Goal: Task Accomplishment & Management: Use online tool/utility

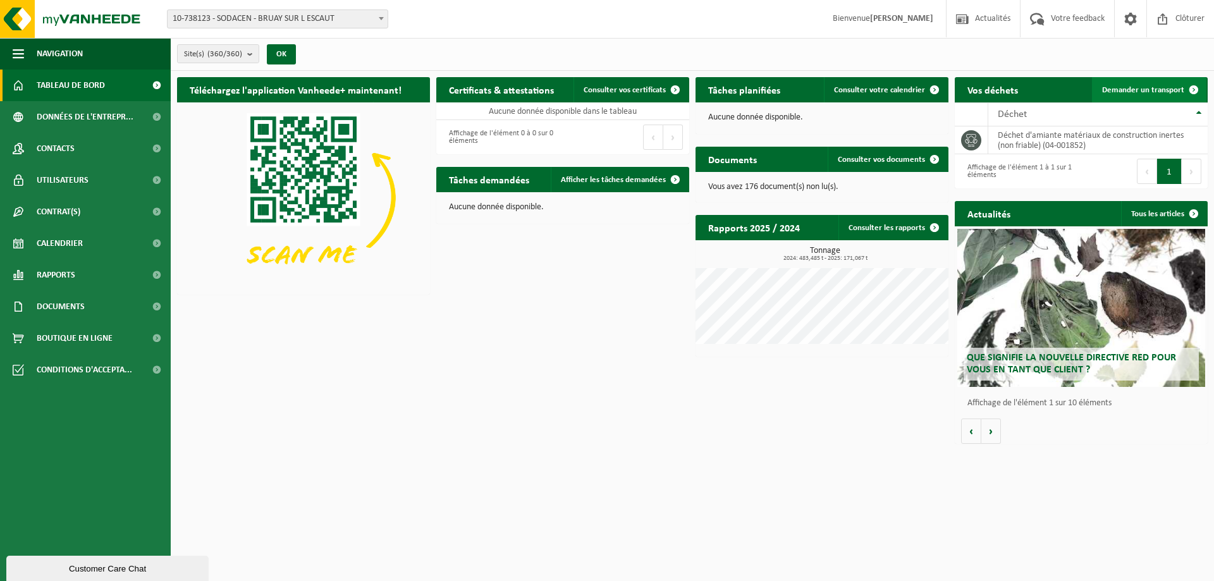
click at [1160, 86] on span "Demander un transport" at bounding box center [1143, 90] width 82 height 8
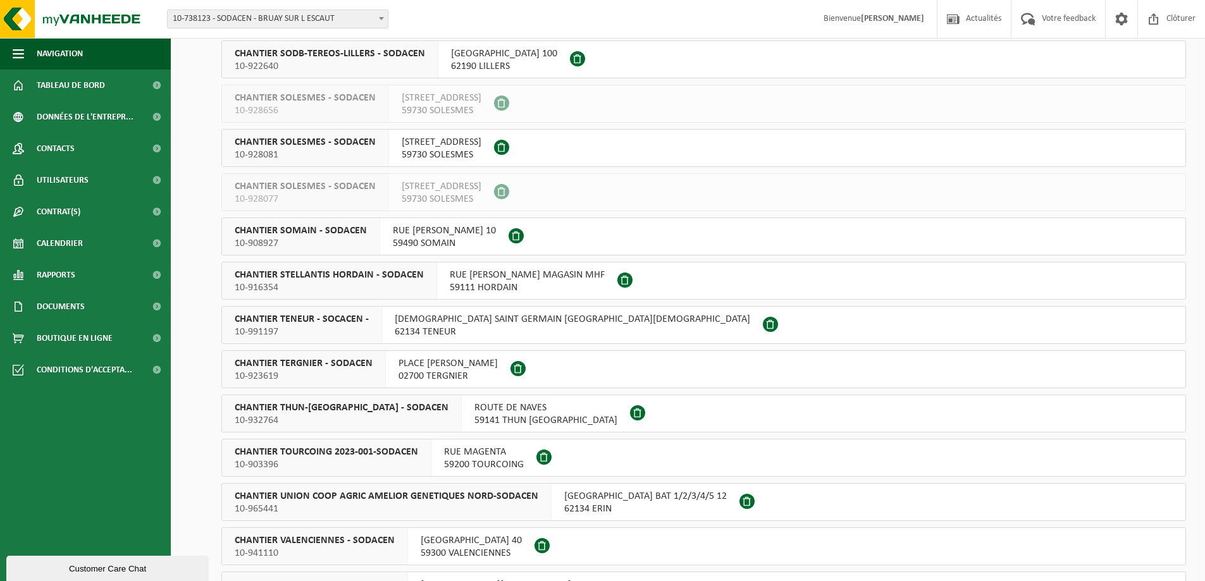
scroll to position [8602, 0]
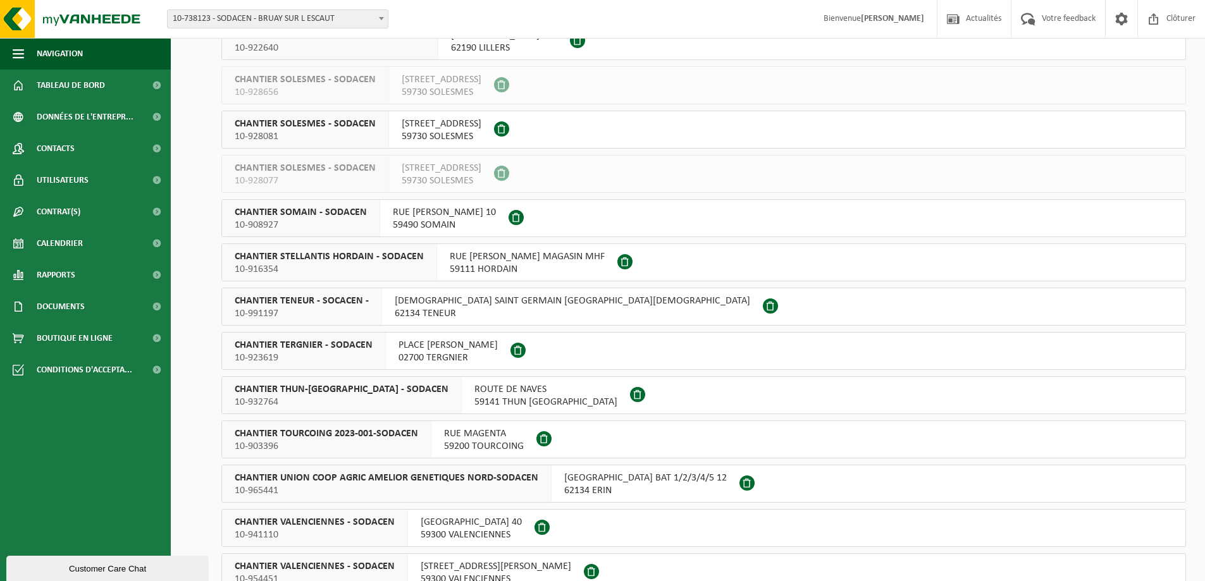
click at [457, 308] on span "62134 TENEUR" at bounding box center [572, 313] width 355 height 13
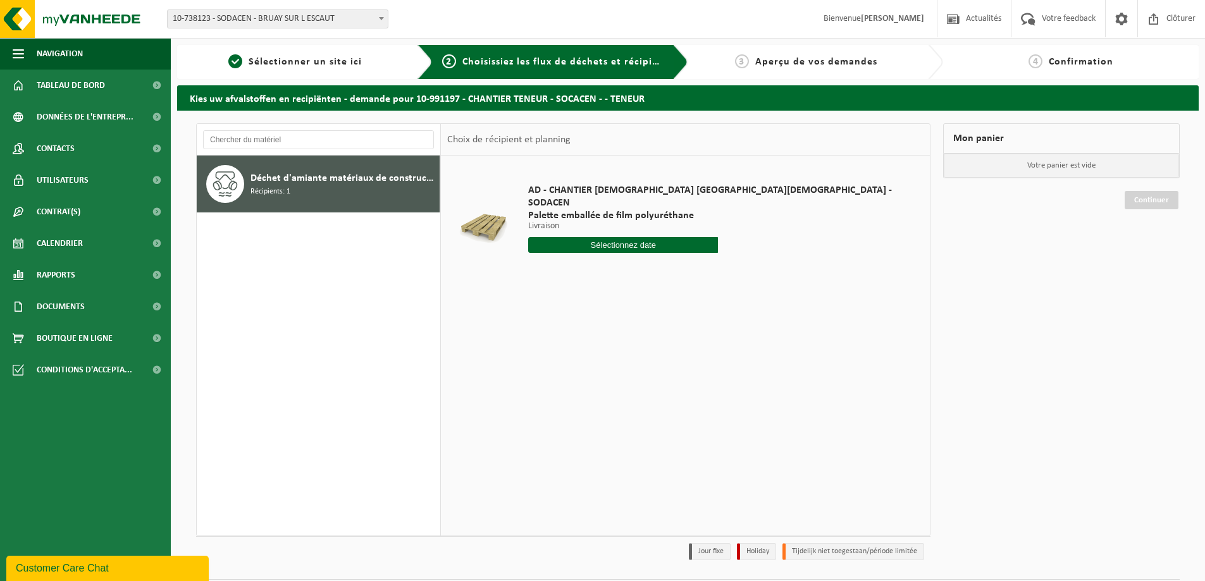
click at [608, 237] on input "text" at bounding box center [623, 245] width 190 height 16
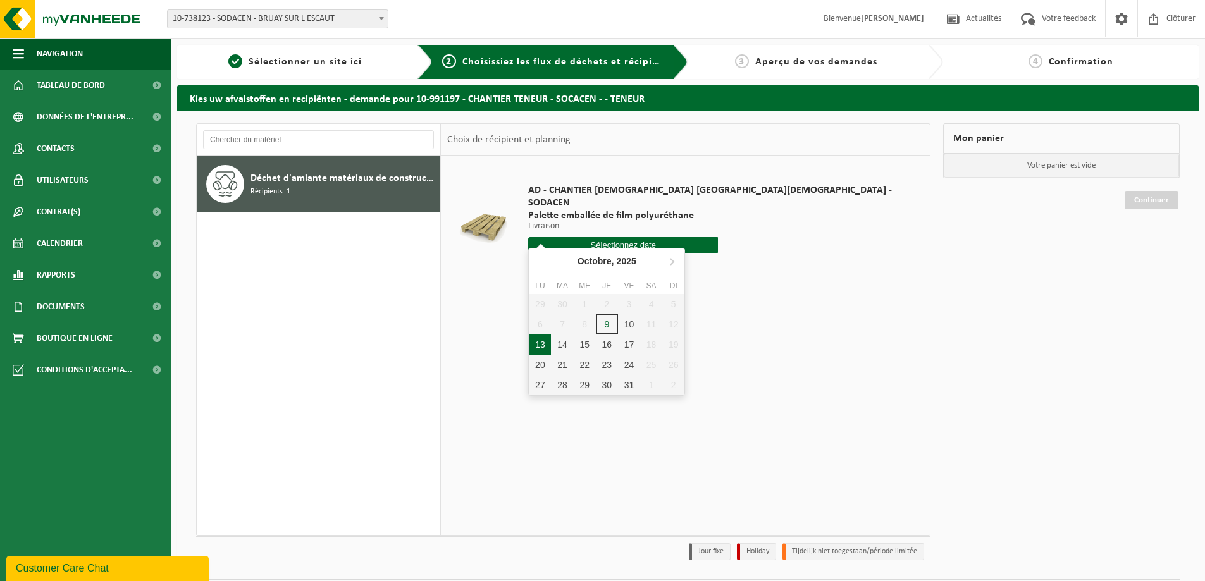
click at [533, 349] on div "13" at bounding box center [540, 345] width 22 height 20
type input "à partir de 2025-10-13"
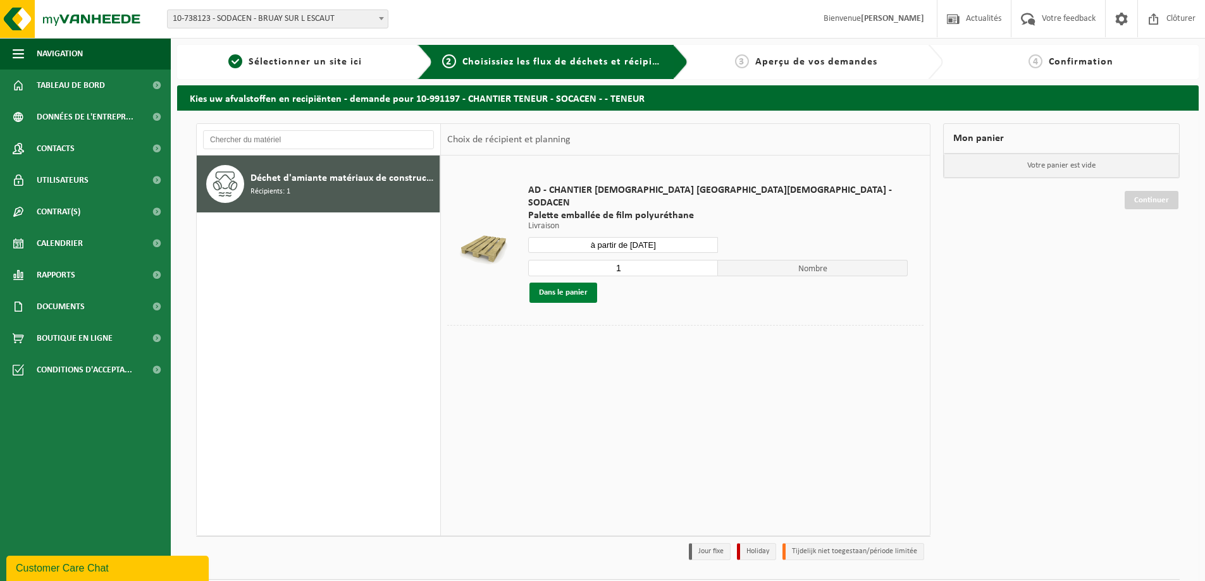
click at [578, 283] on button "Dans le panier" at bounding box center [563, 293] width 68 height 20
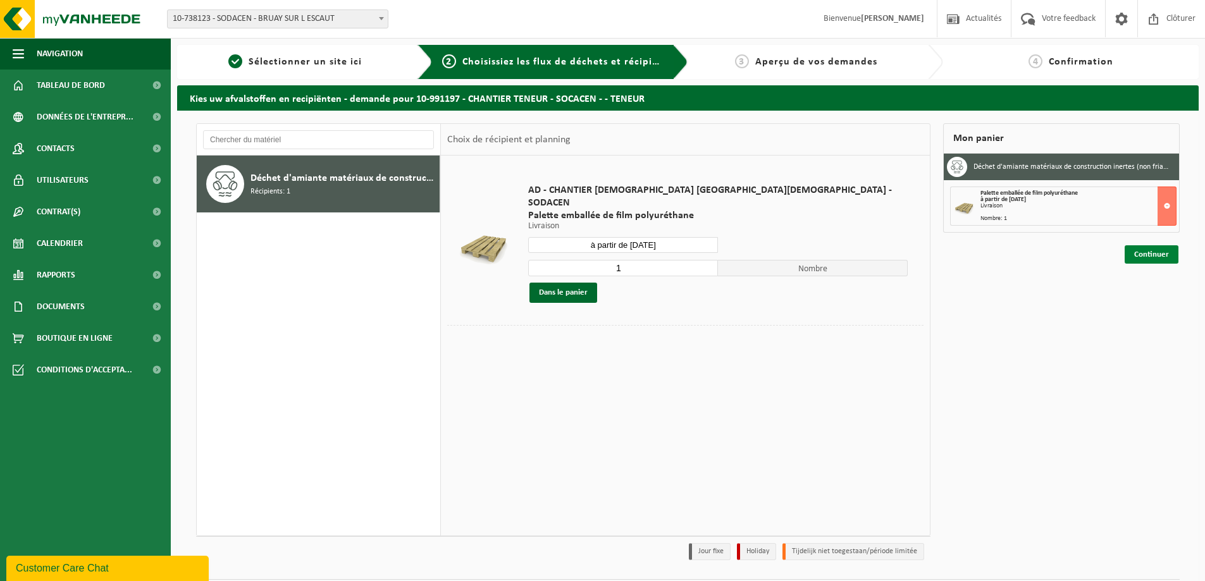
click at [1151, 252] on link "Continuer" at bounding box center [1152, 254] width 54 height 18
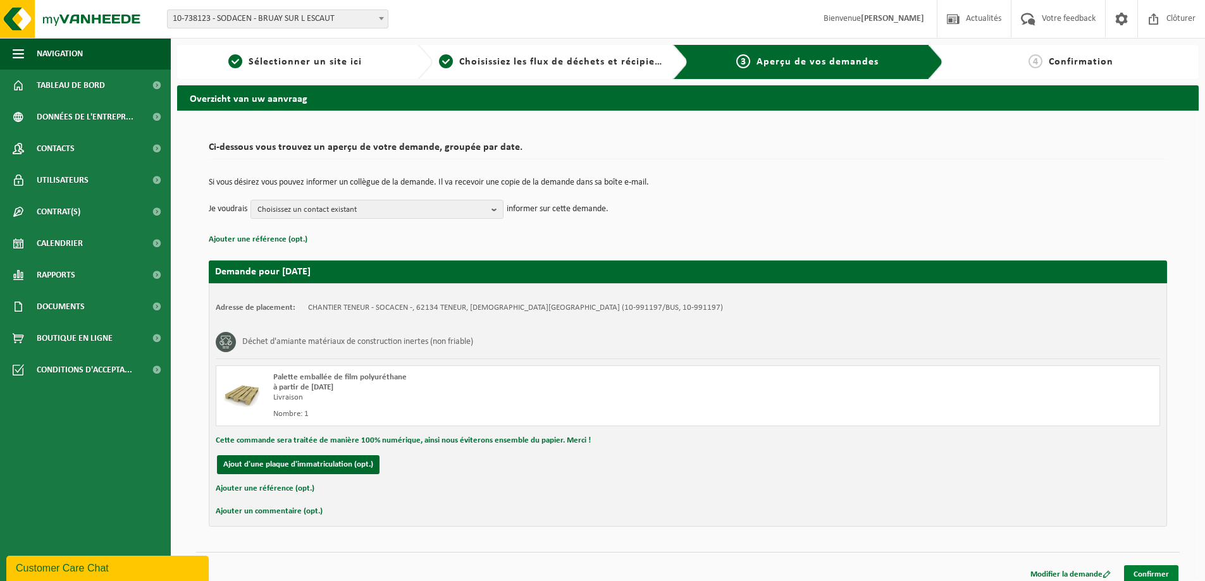
click at [1159, 573] on link "Confirmer" at bounding box center [1151, 574] width 54 height 18
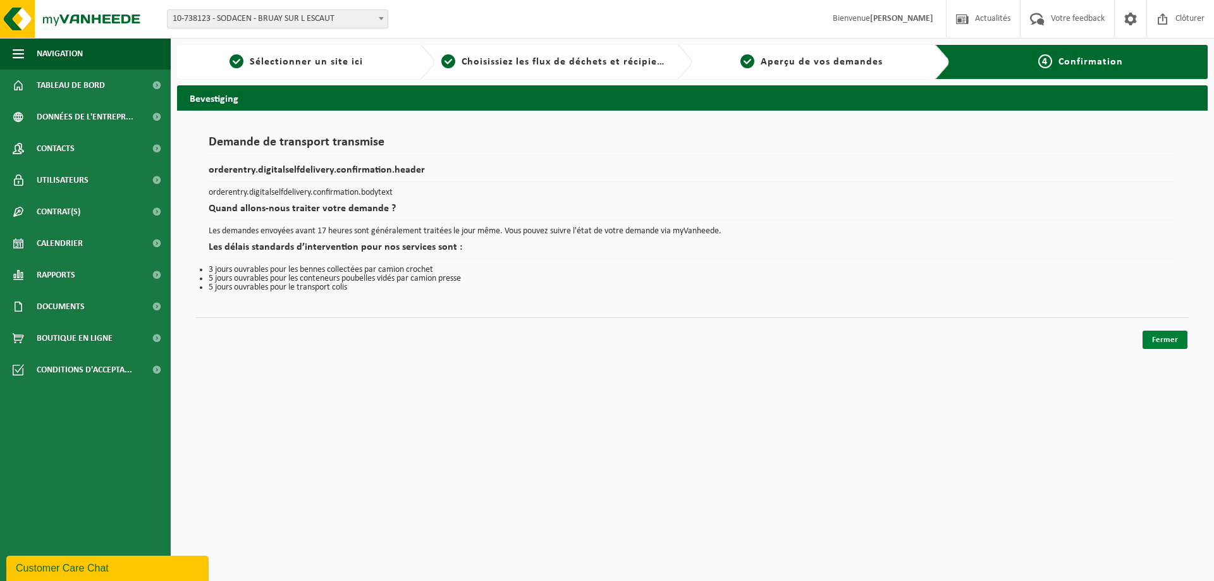
click at [1171, 342] on link "Fermer" at bounding box center [1165, 340] width 45 height 18
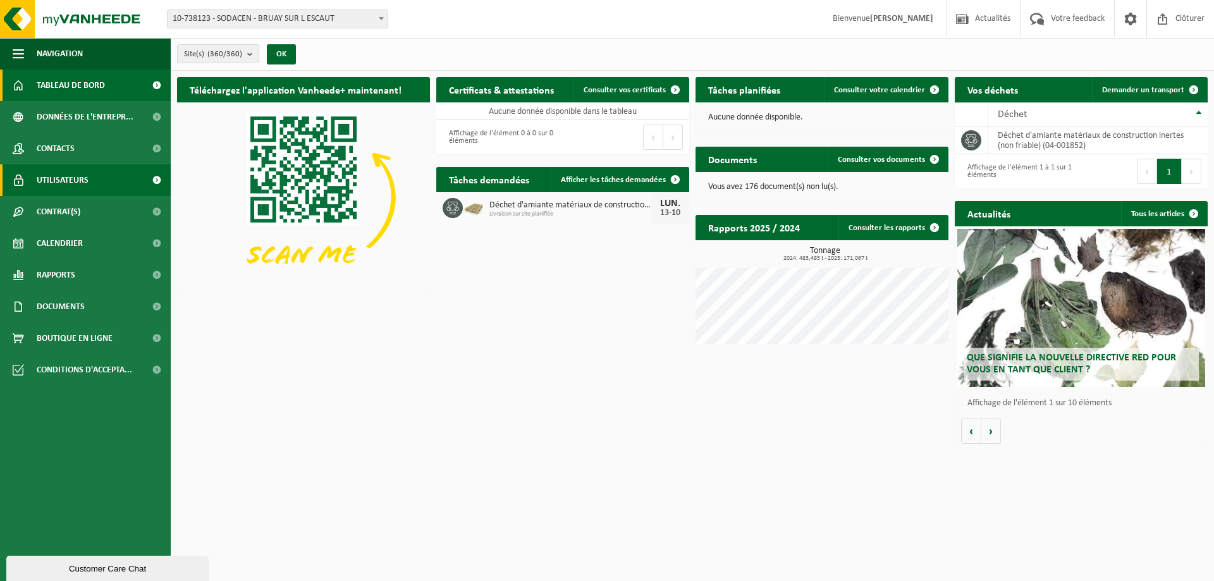
click at [78, 182] on span "Utilisateurs" at bounding box center [63, 180] width 52 height 32
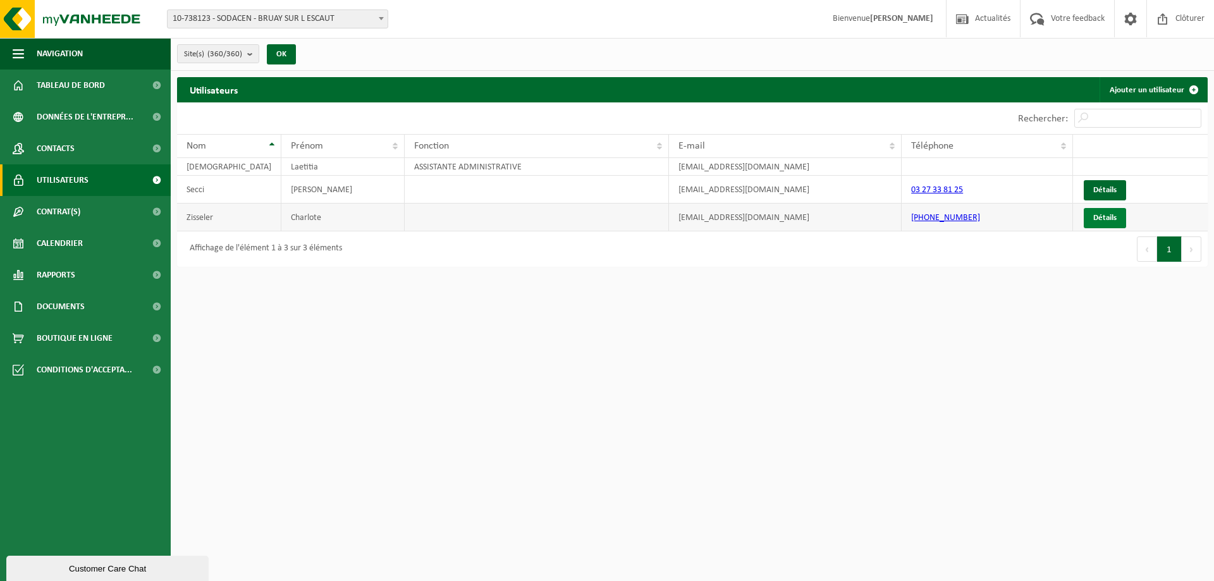
click at [1104, 223] on link "Détails" at bounding box center [1105, 218] width 42 height 20
